Goal: Check status: Check status

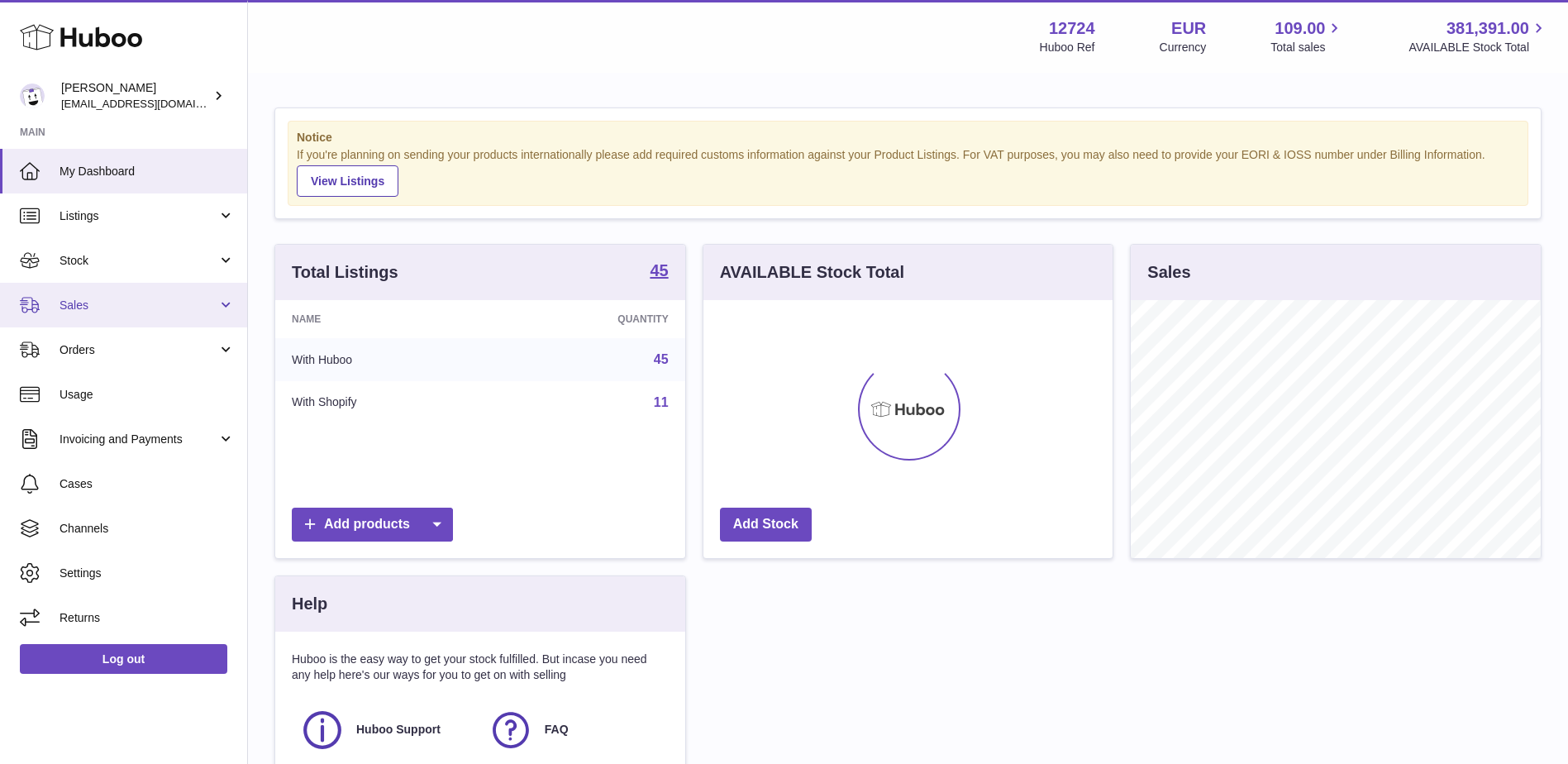
scroll to position [258, 409]
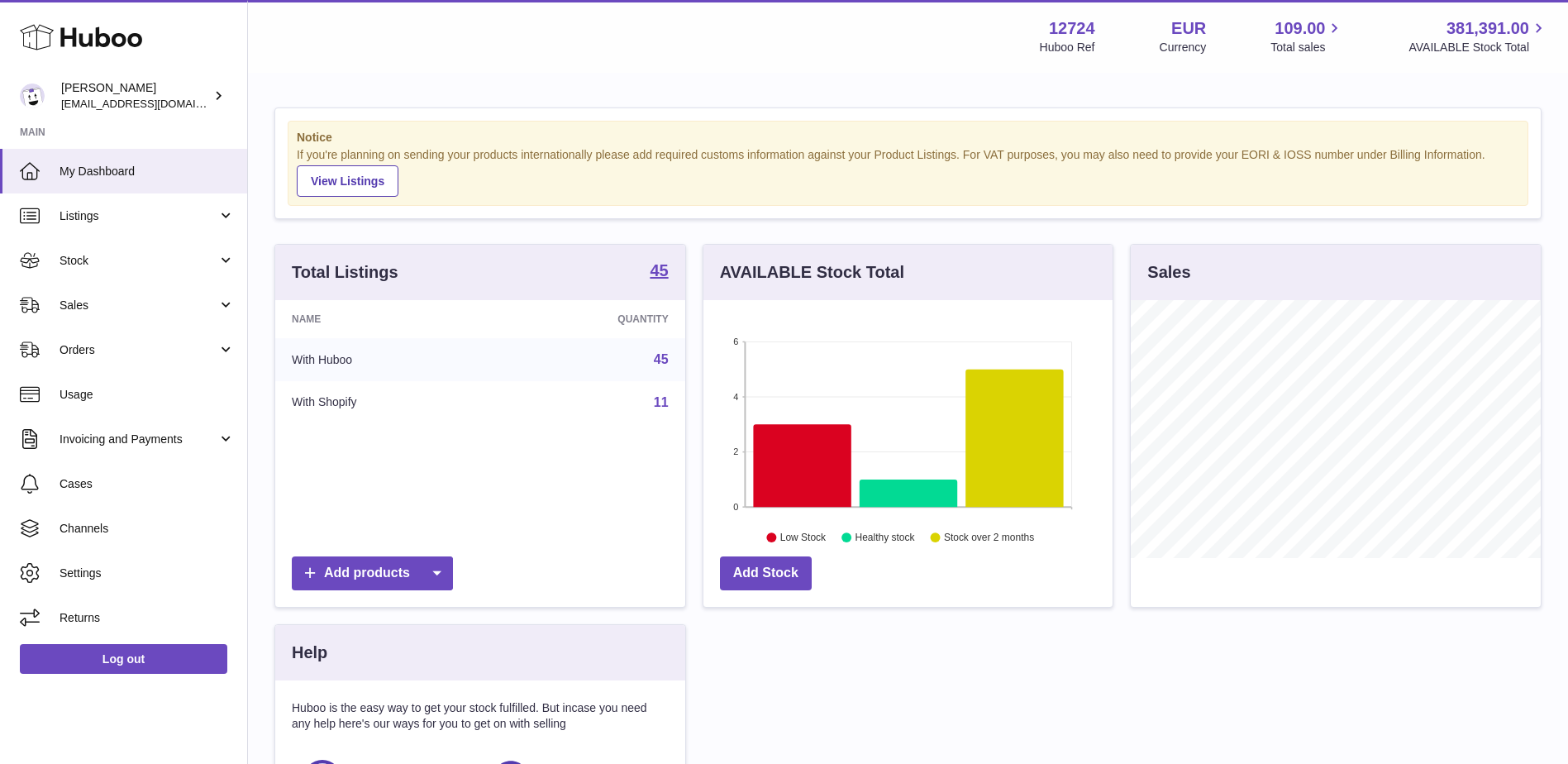
drag, startPoint x: 126, startPoint y: 286, endPoint x: 127, endPoint y: 335, distance: 49.0
click at [126, 286] on link "Sales" at bounding box center [123, 305] width 247 height 45
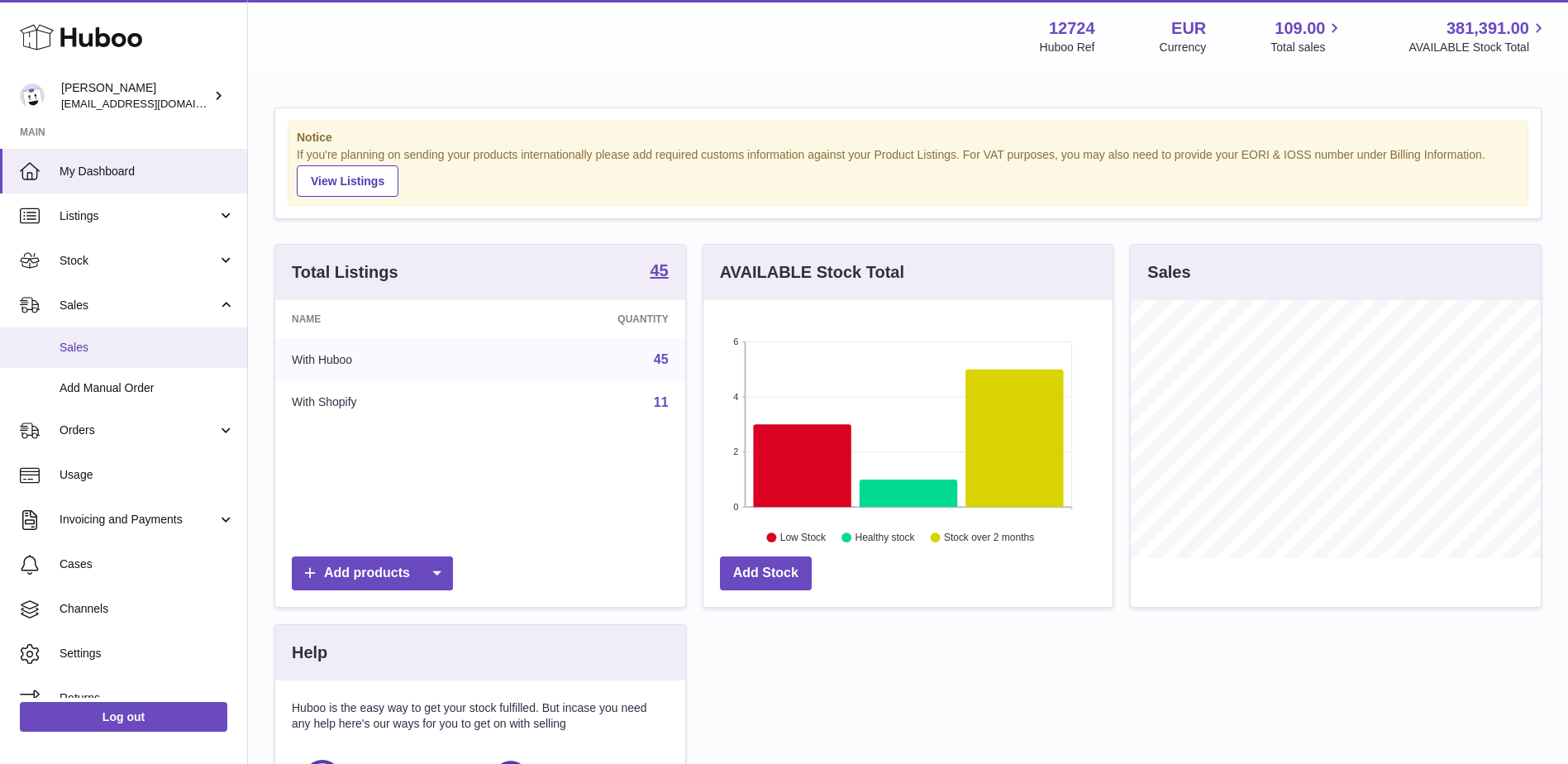
click at [127, 335] on link "Sales" at bounding box center [123, 347] width 247 height 40
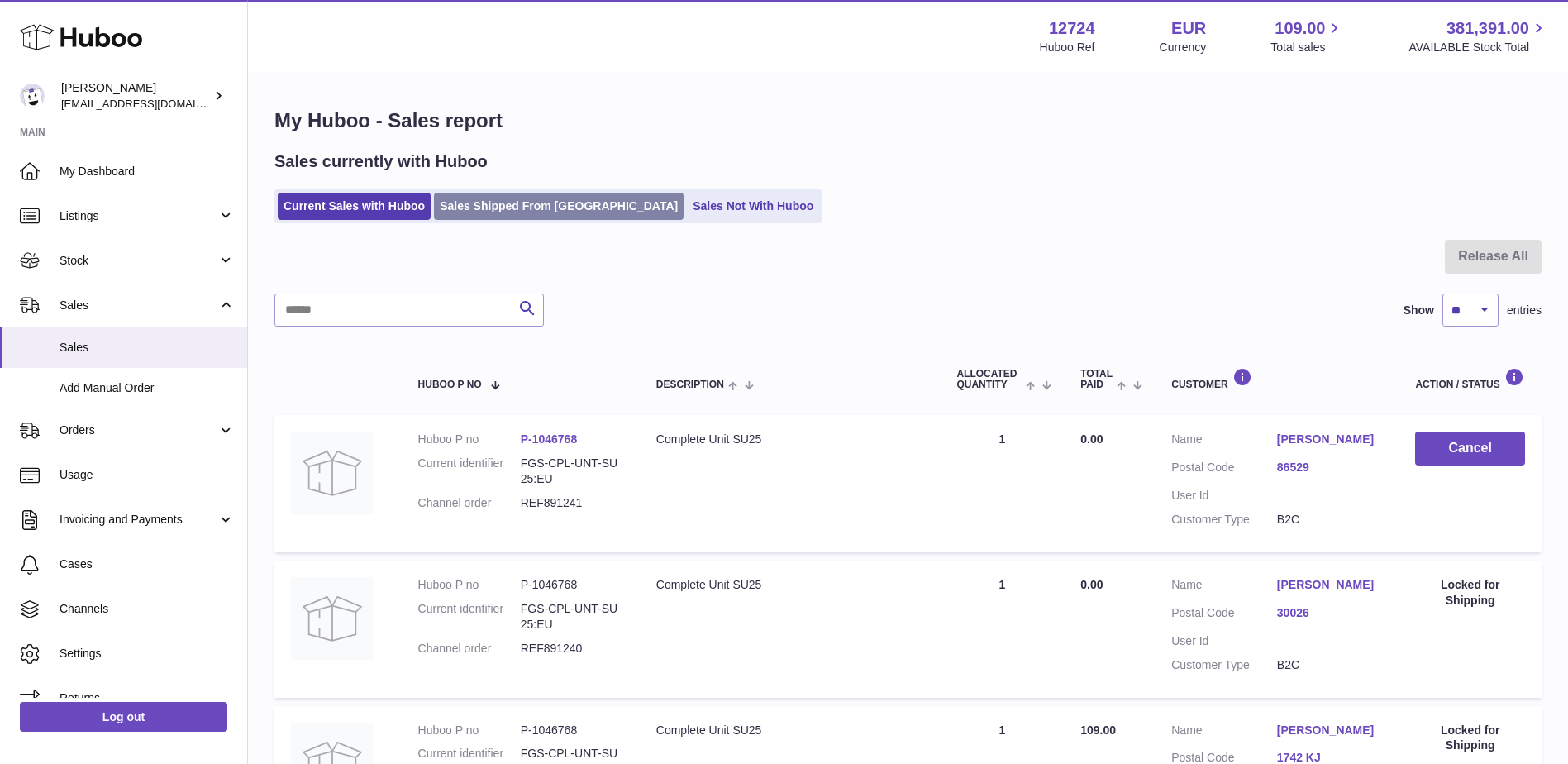
click at [512, 220] on link "Sales Shipped From Huboo" at bounding box center [559, 206] width 250 height 27
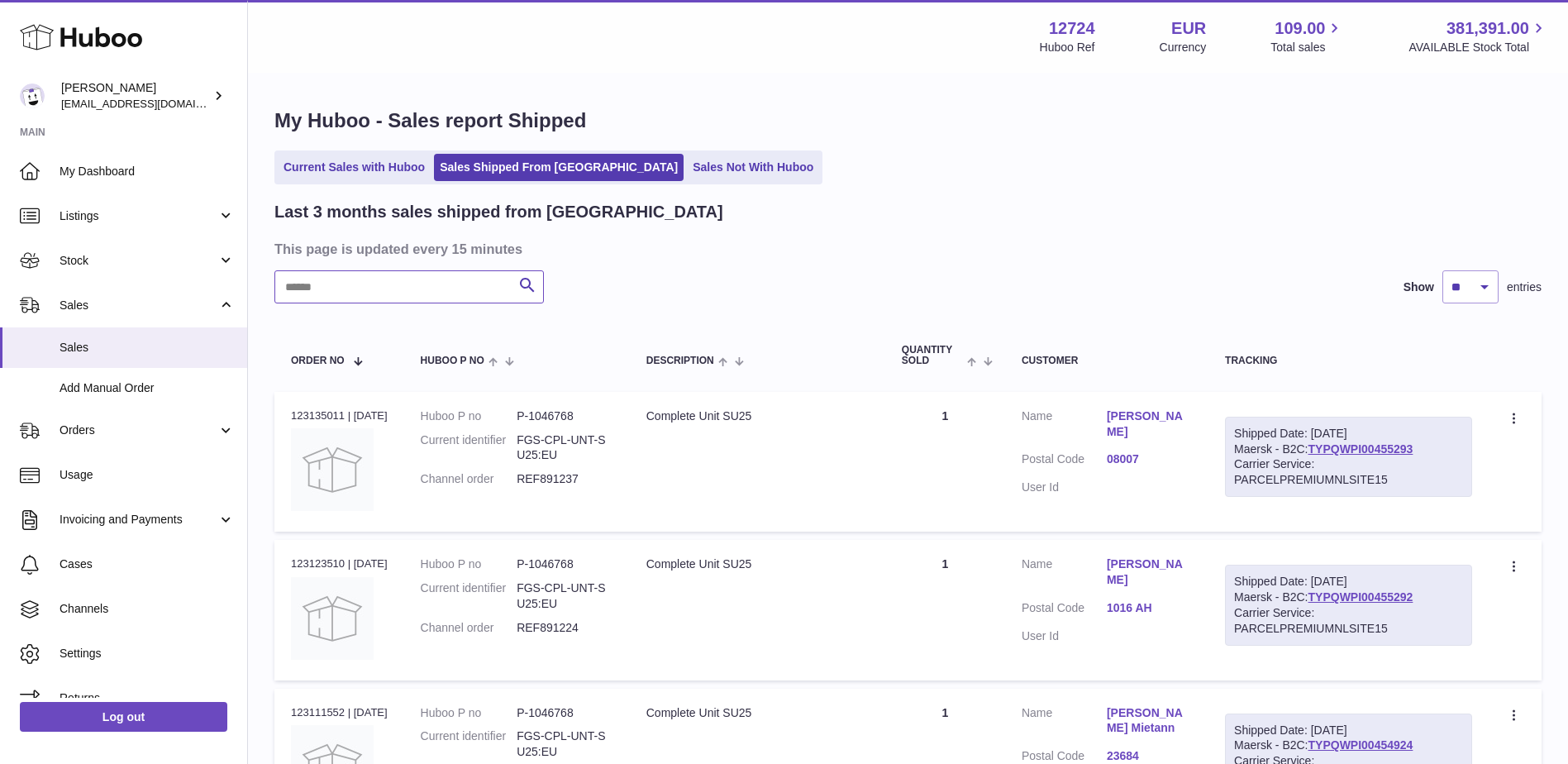
click at [371, 294] on input "text" at bounding box center [409, 286] width 269 height 33
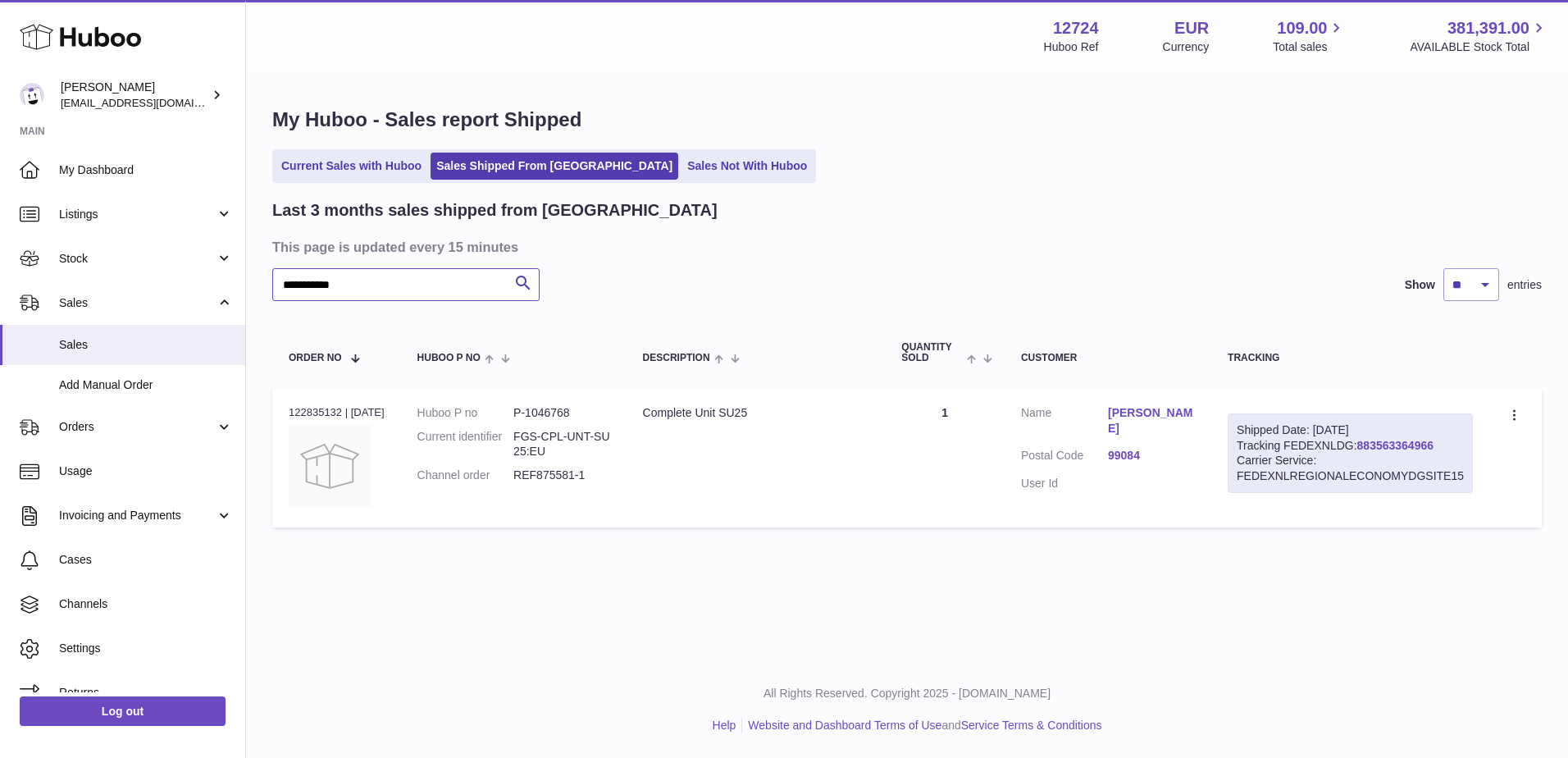
type input "**********"
click at [1402, 449] on link "883563364966" at bounding box center [1395, 445] width 77 height 13
click at [467, 286] on input "**********" at bounding box center [406, 284] width 267 height 33
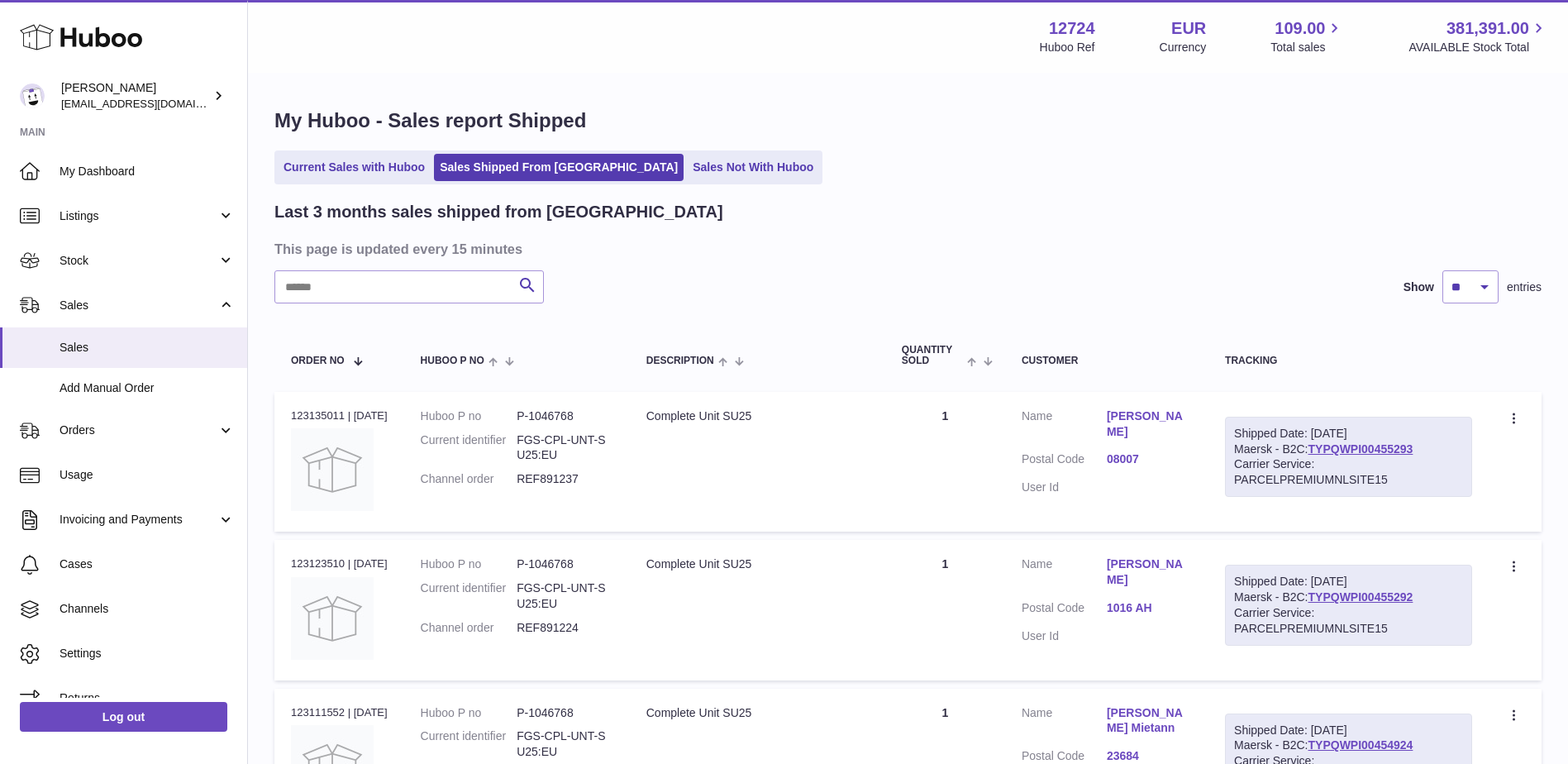
drag, startPoint x: 954, startPoint y: 177, endPoint x: 844, endPoint y: 48, distance: 169.5
click at [954, 177] on div "Current Sales with Huboo Sales Shipped From Huboo Sales Not With Huboo" at bounding box center [908, 168] width 1267 height 34
